Goal: Task Accomplishment & Management: Manage account settings

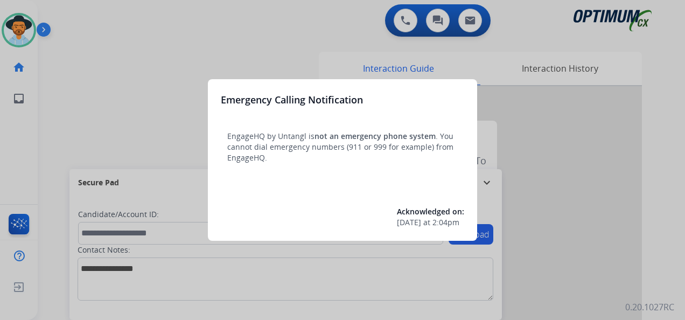
click at [15, 27] on div at bounding box center [342, 160] width 685 height 320
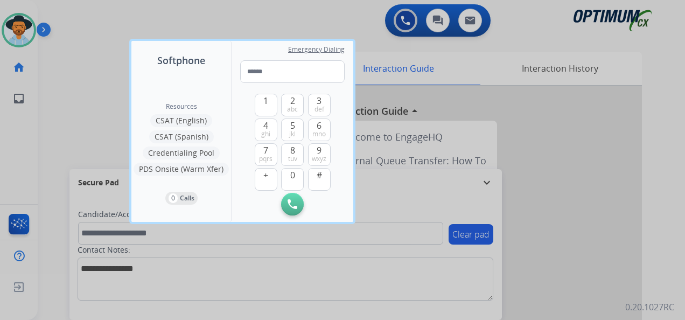
click at [15, 27] on div at bounding box center [342, 160] width 685 height 320
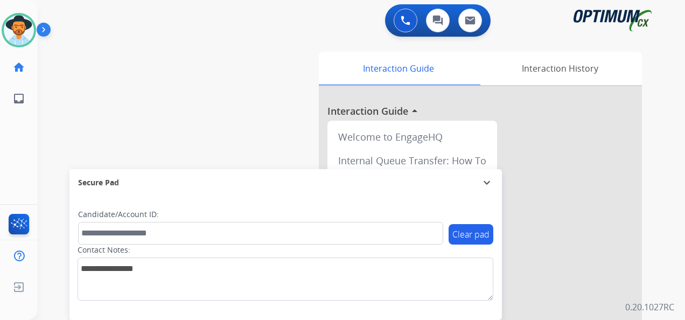
click at [15, 27] on img at bounding box center [19, 30] width 30 height 30
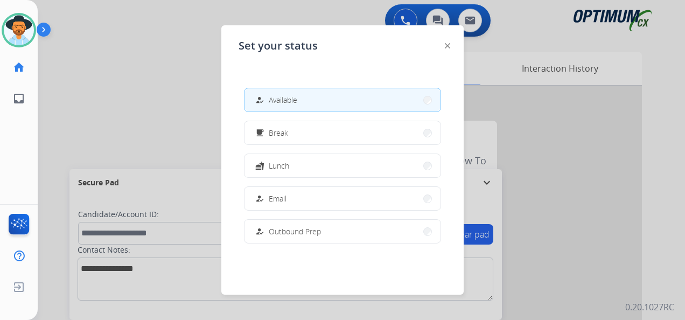
click at [15, 27] on img at bounding box center [19, 30] width 30 height 30
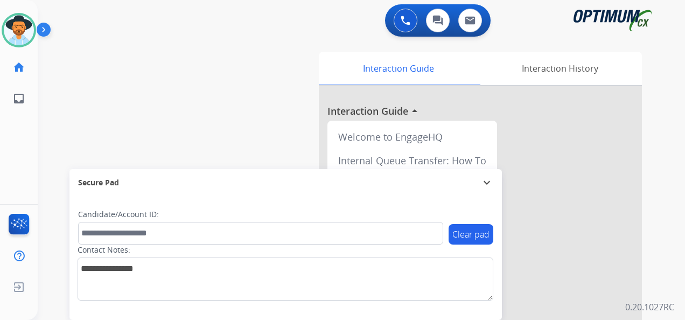
click at [15, 27] on img at bounding box center [19, 30] width 30 height 30
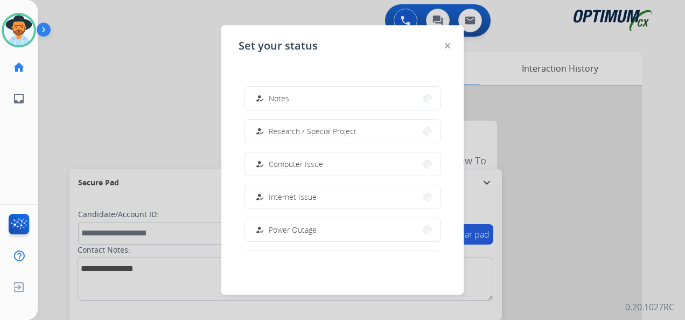
scroll to position [268, 0]
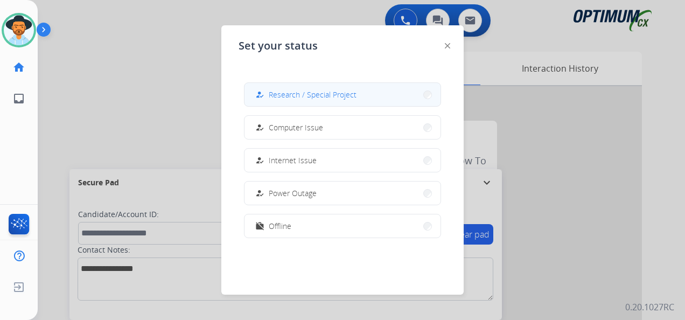
click at [327, 91] on span "Research / Special Project" at bounding box center [313, 94] width 88 height 11
